Goal: Complete application form

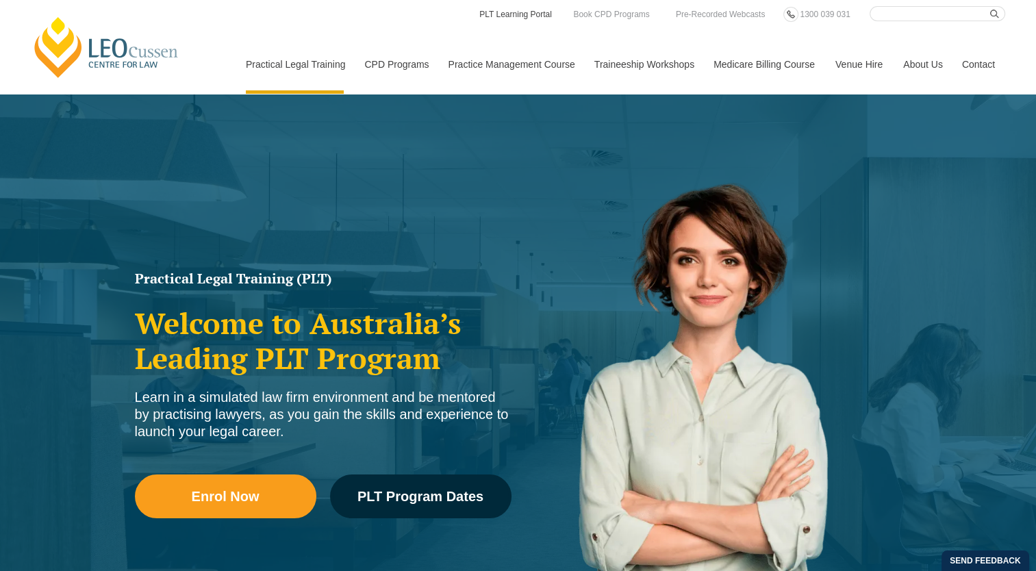
click at [525, 10] on link "PLT Learning Portal" at bounding box center [515, 14] width 75 height 15
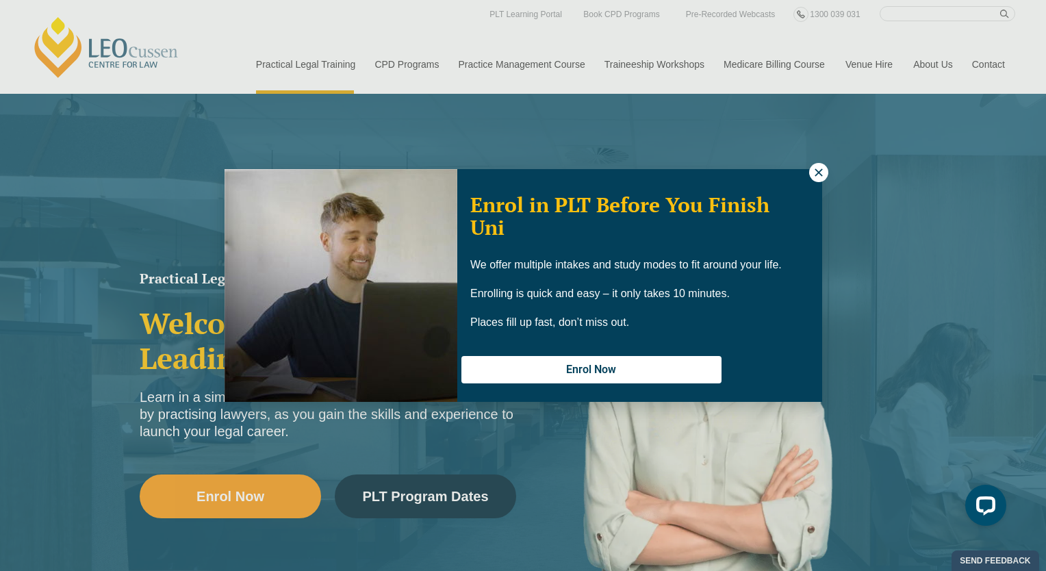
click at [823, 169] on icon at bounding box center [818, 172] width 12 height 12
